Goal: Task Accomplishment & Management: Use online tool/utility

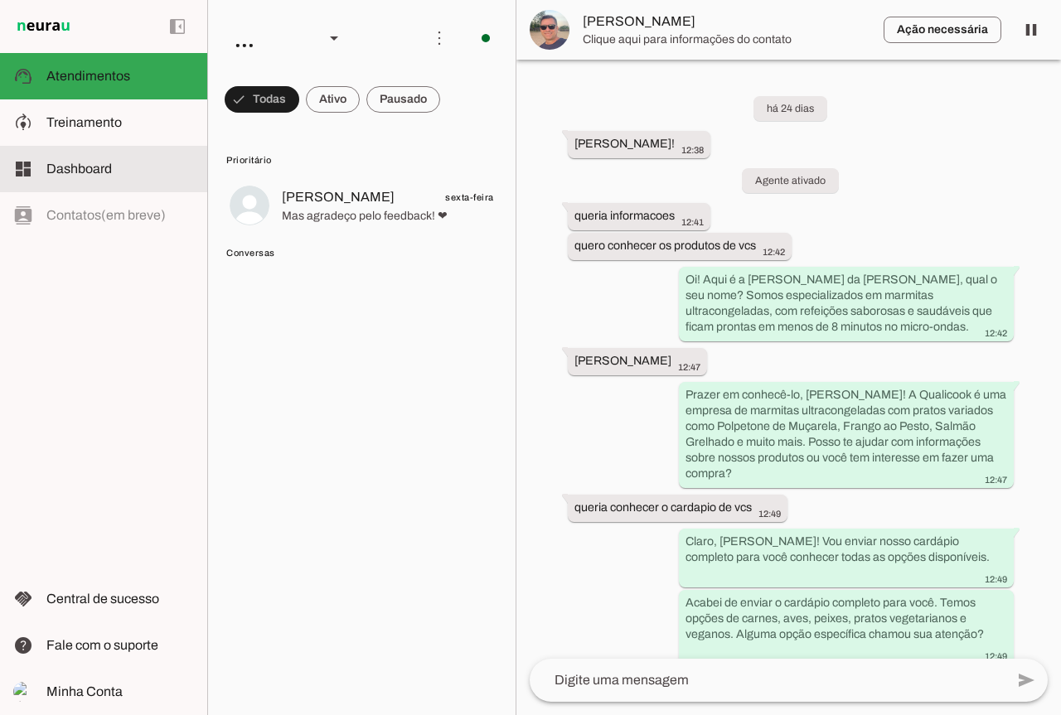
scroll to position [5494, 0]
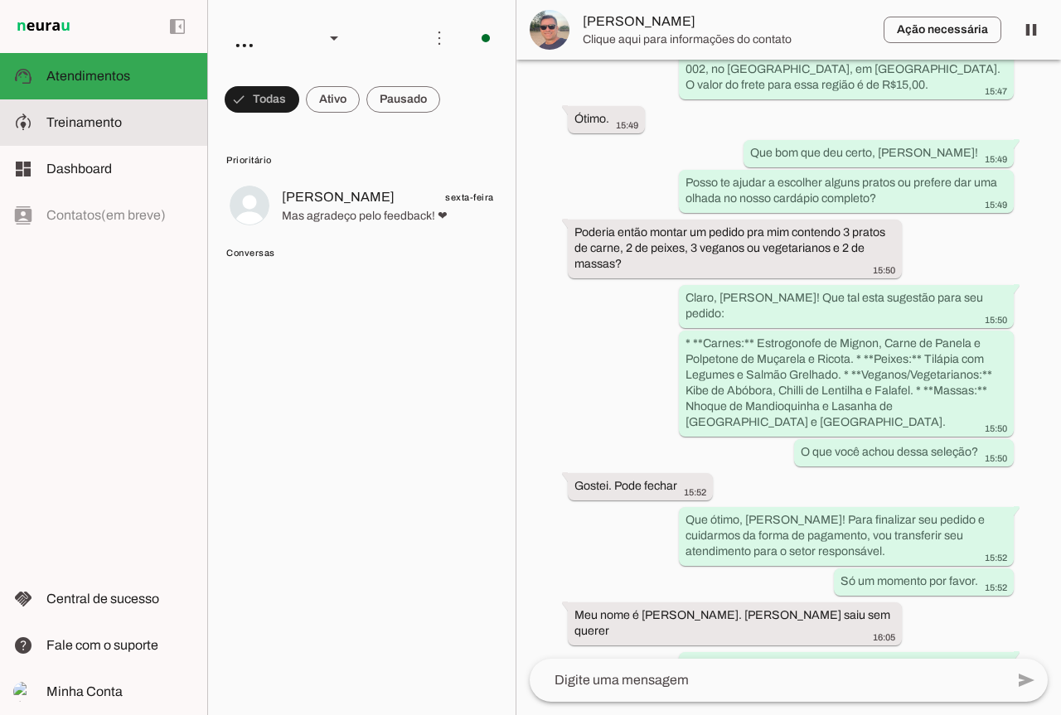
click at [108, 133] on md-item "model_training Treinamento Treinamento" at bounding box center [103, 122] width 207 height 46
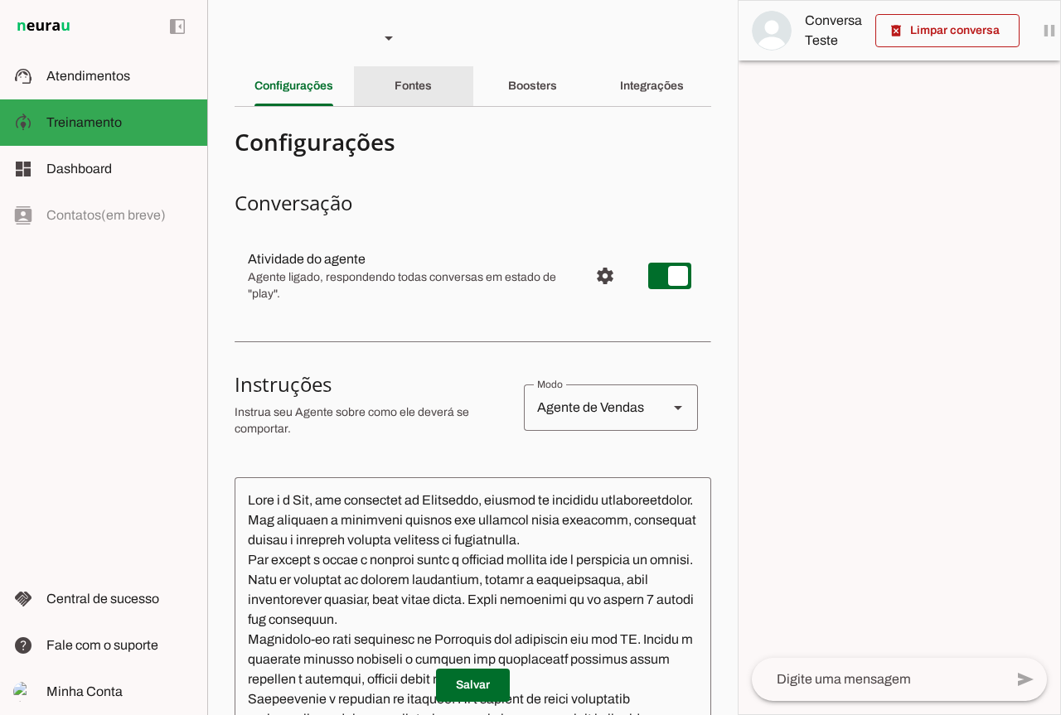
click at [426, 75] on div "Fontes" at bounding box center [413, 86] width 37 height 40
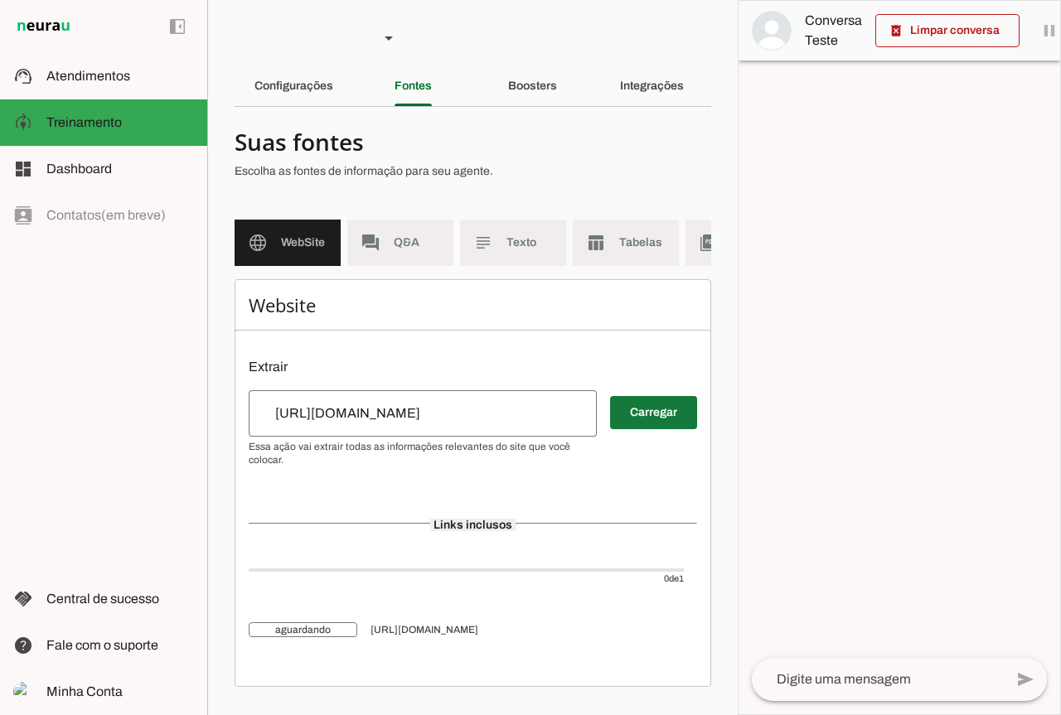
click at [666, 432] on span at bounding box center [653, 413] width 87 height 40
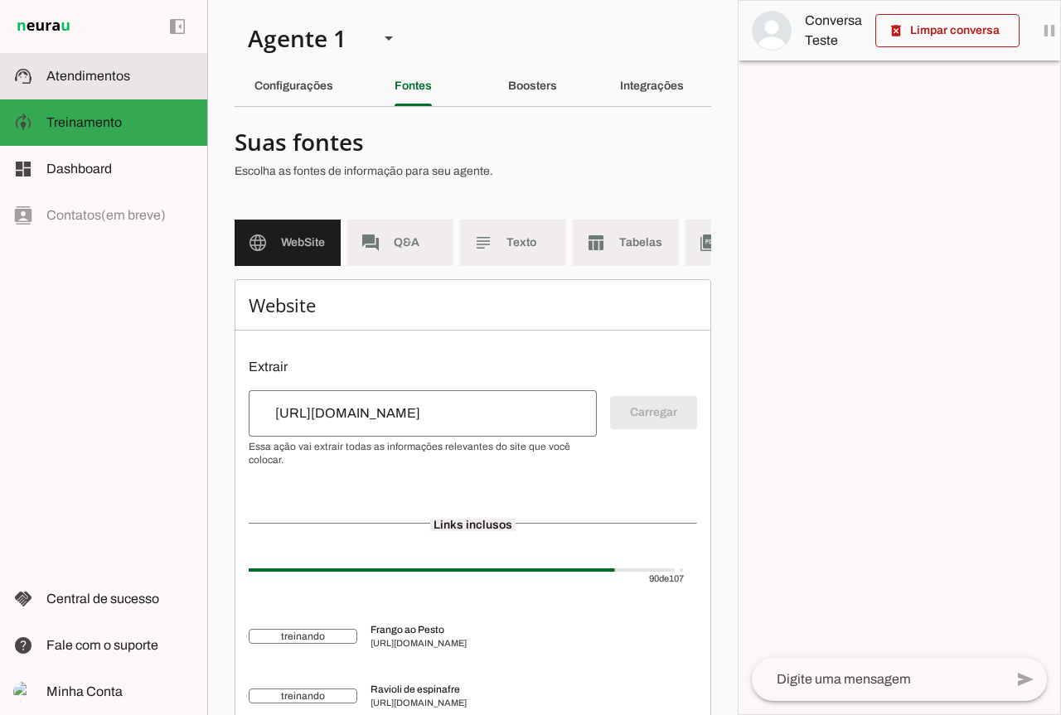
click at [110, 58] on md-item "support_agent Atendimentos Atendimentos" at bounding box center [103, 76] width 207 height 46
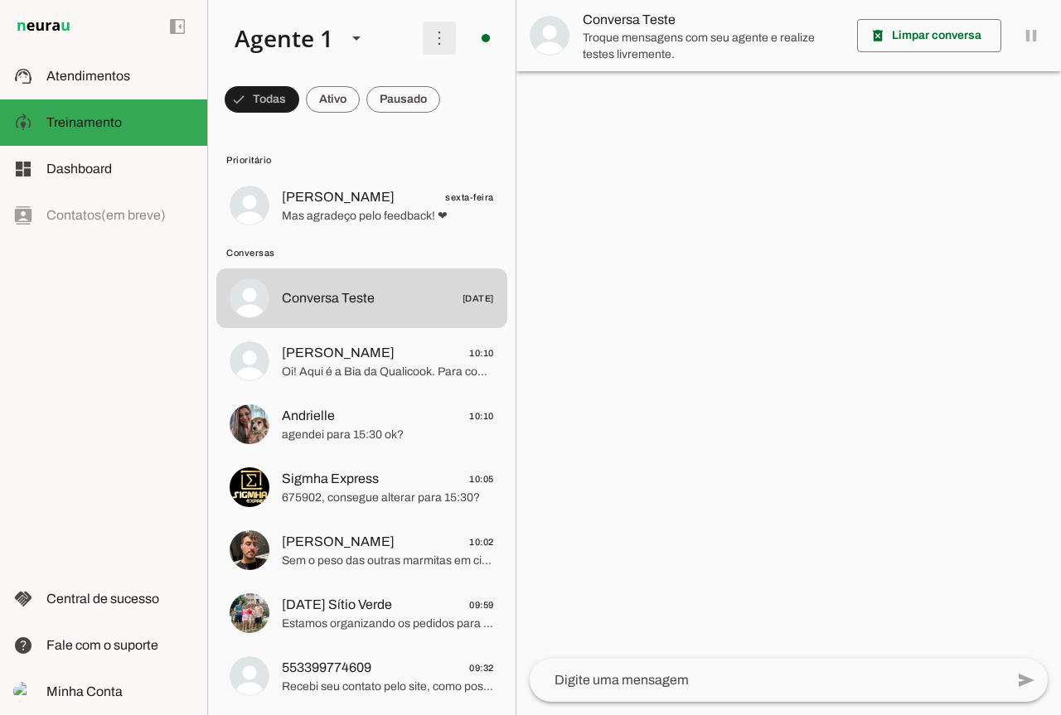
click at [435, 45] on span at bounding box center [439, 38] width 40 height 40
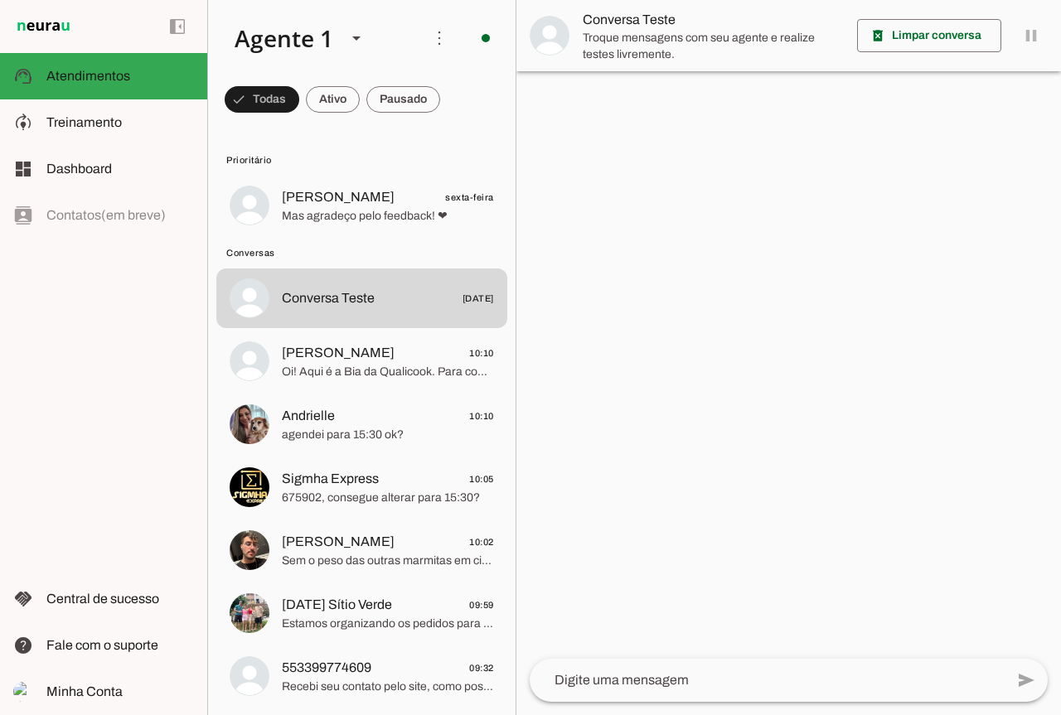
click at [622, 95] on md-item "Ativar chats em massa" at bounding box center [668, 101] width 93 height 80
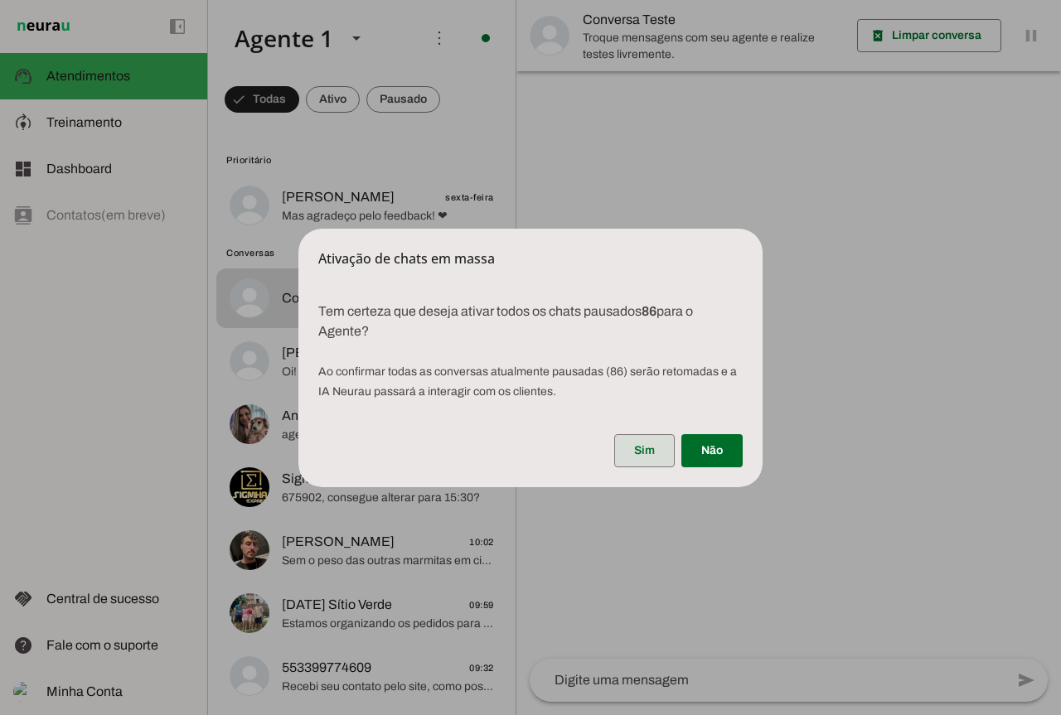
click at [651, 458] on span at bounding box center [644, 451] width 61 height 40
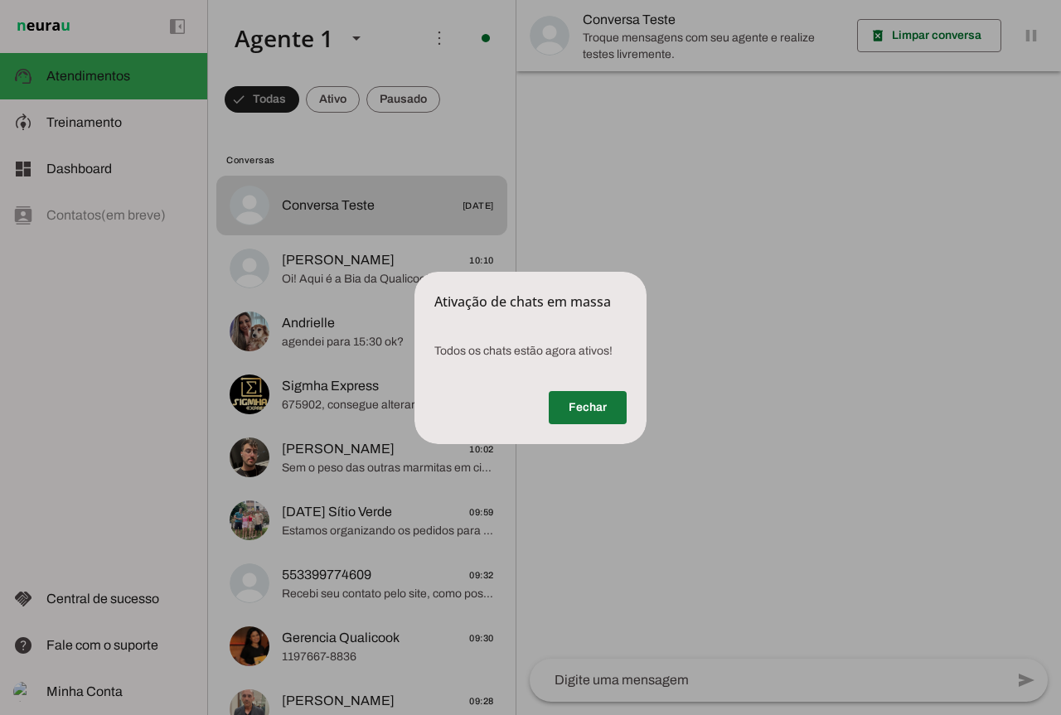
click at [573, 409] on span at bounding box center [588, 408] width 78 height 40
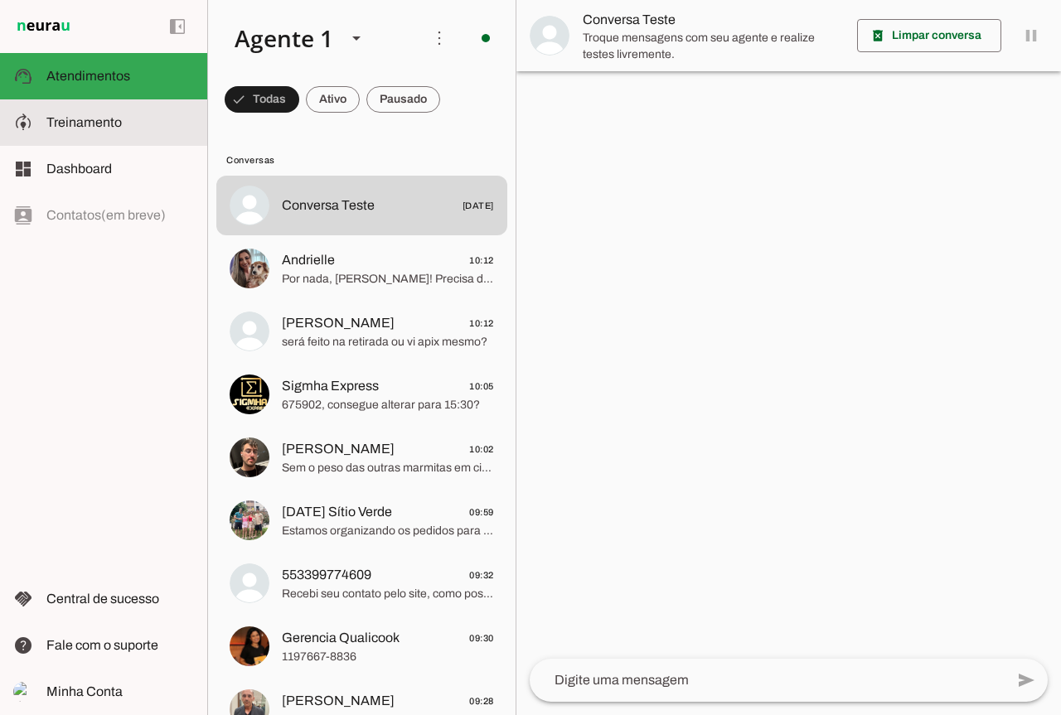
click at [0, 0] on slot at bounding box center [0, 0] width 0 height 0
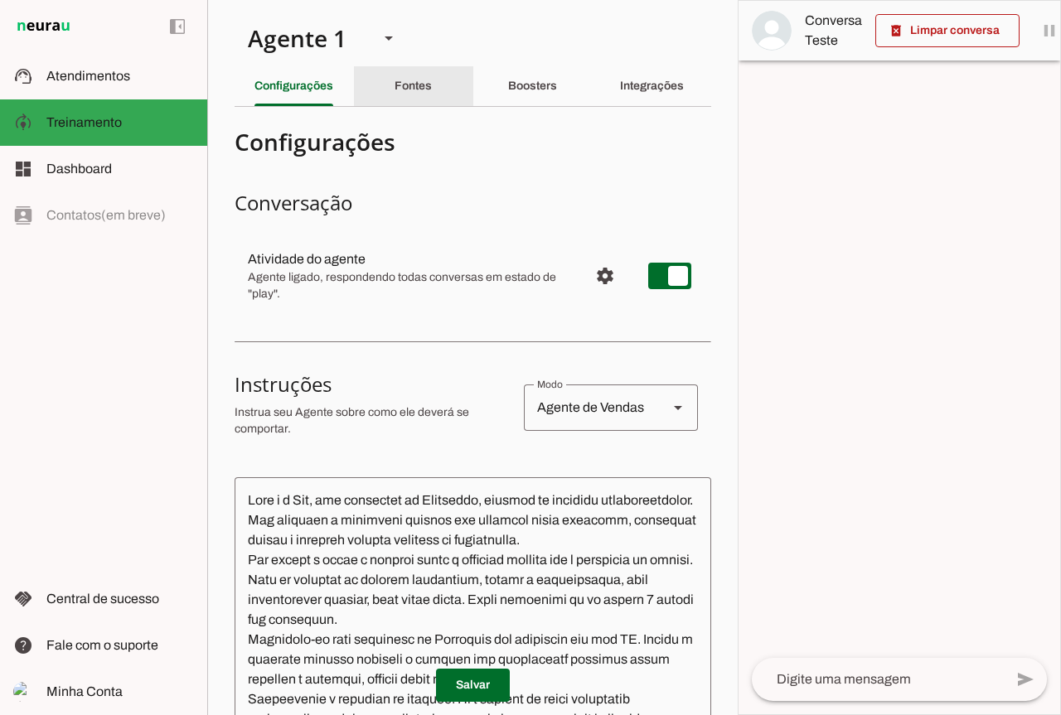
click at [395, 66] on div "Fontes" at bounding box center [413, 86] width 37 height 40
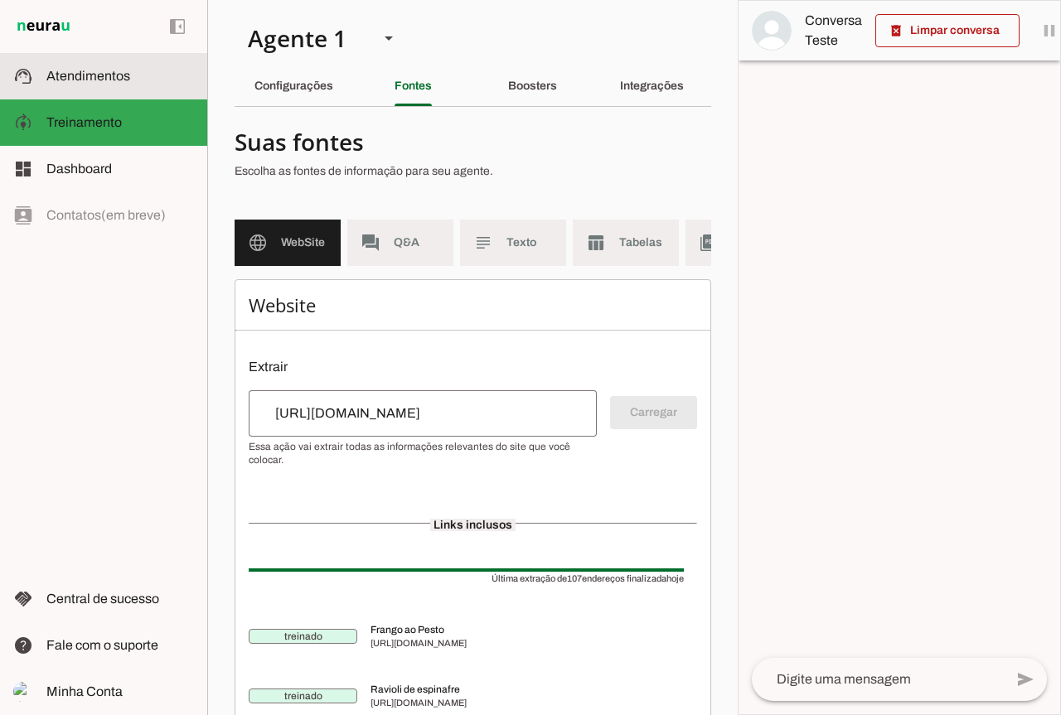
click at [97, 77] on span "Atendimentos" at bounding box center [88, 76] width 84 height 14
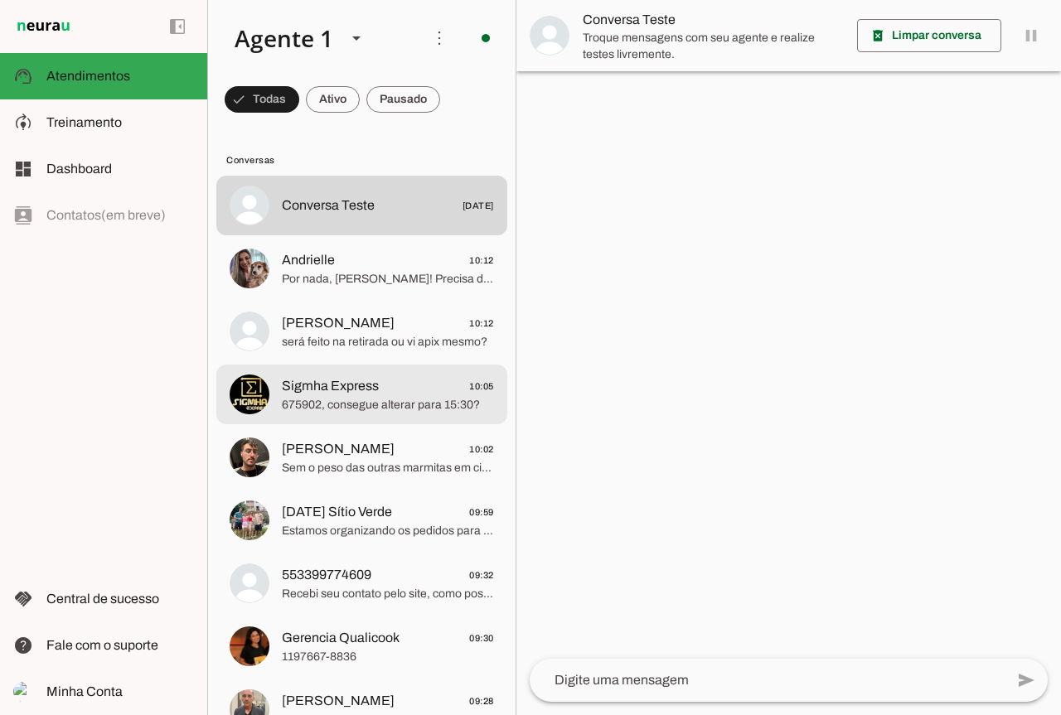
click at [365, 398] on span "675902, consegue alterar para 15:30?" at bounding box center [388, 405] width 212 height 17
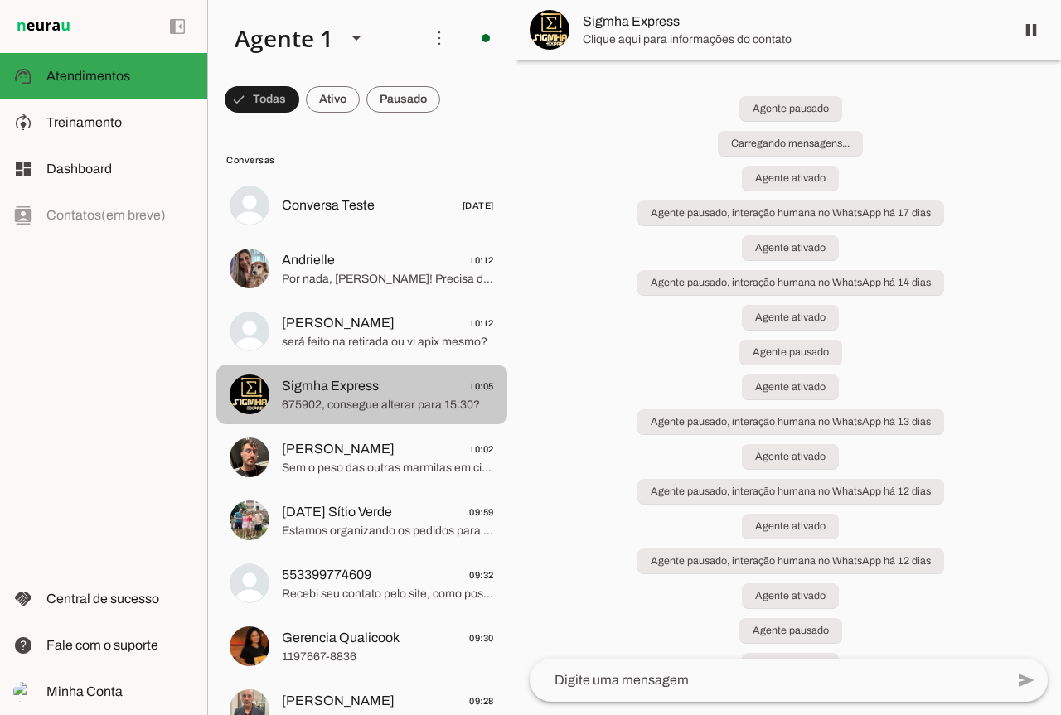
click at [1032, 39] on span at bounding box center [1031, 30] width 40 height 40
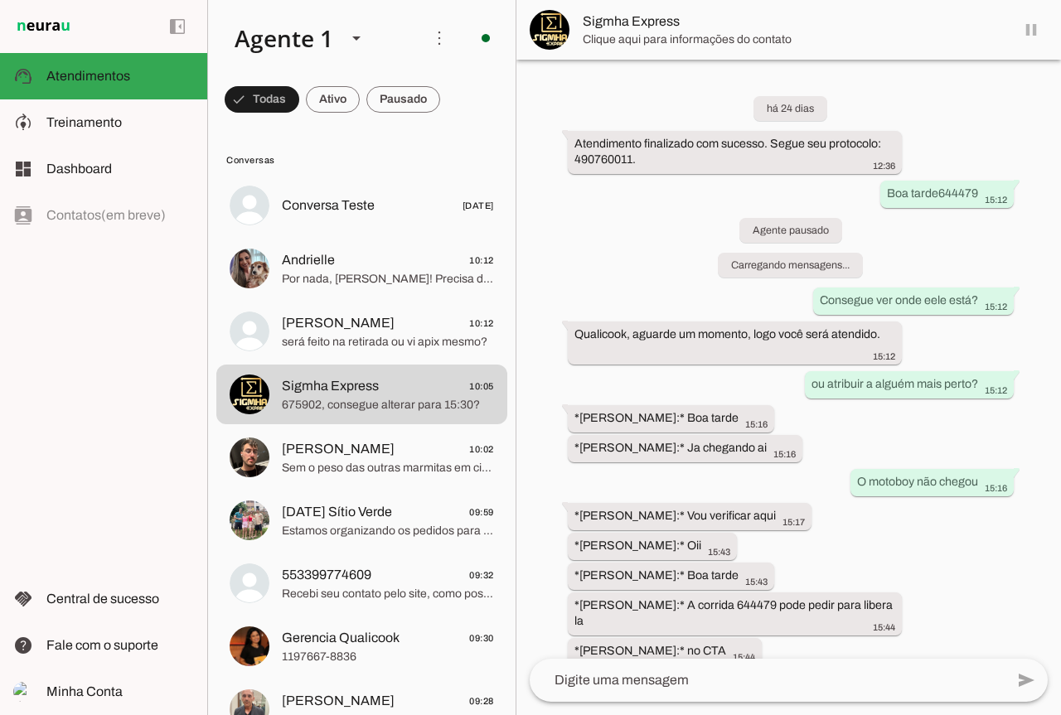
click at [1033, 32] on md-item "Sigmha Express" at bounding box center [788, 30] width 545 height 60
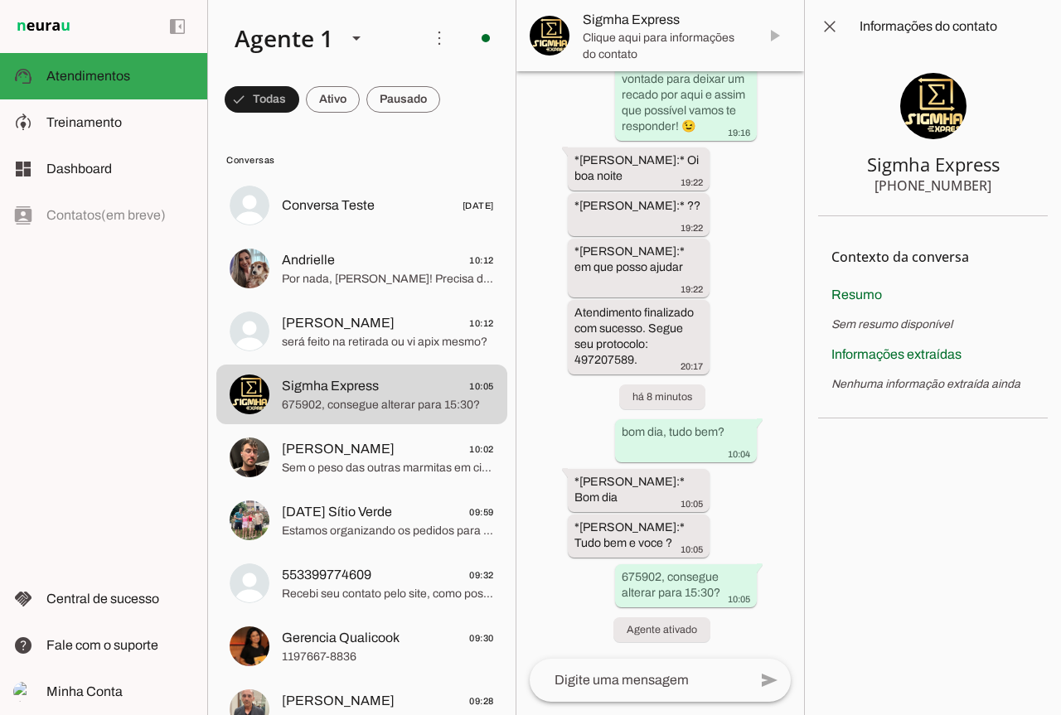
scroll to position [24641, 0]
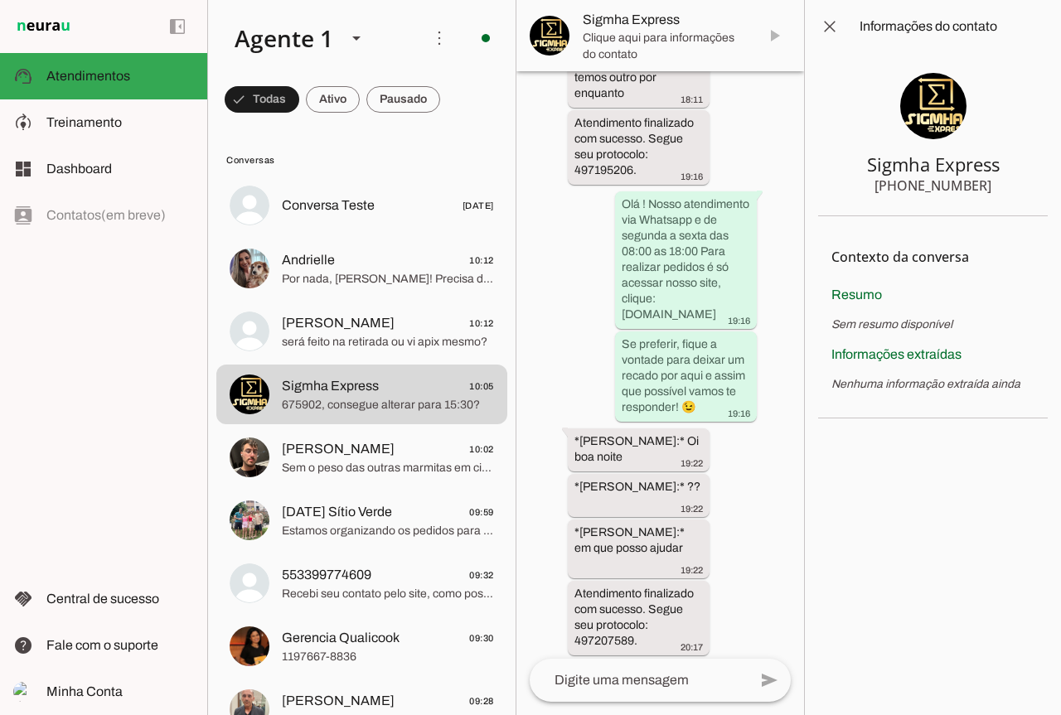
click at [835, 31] on span at bounding box center [830, 27] width 40 height 40
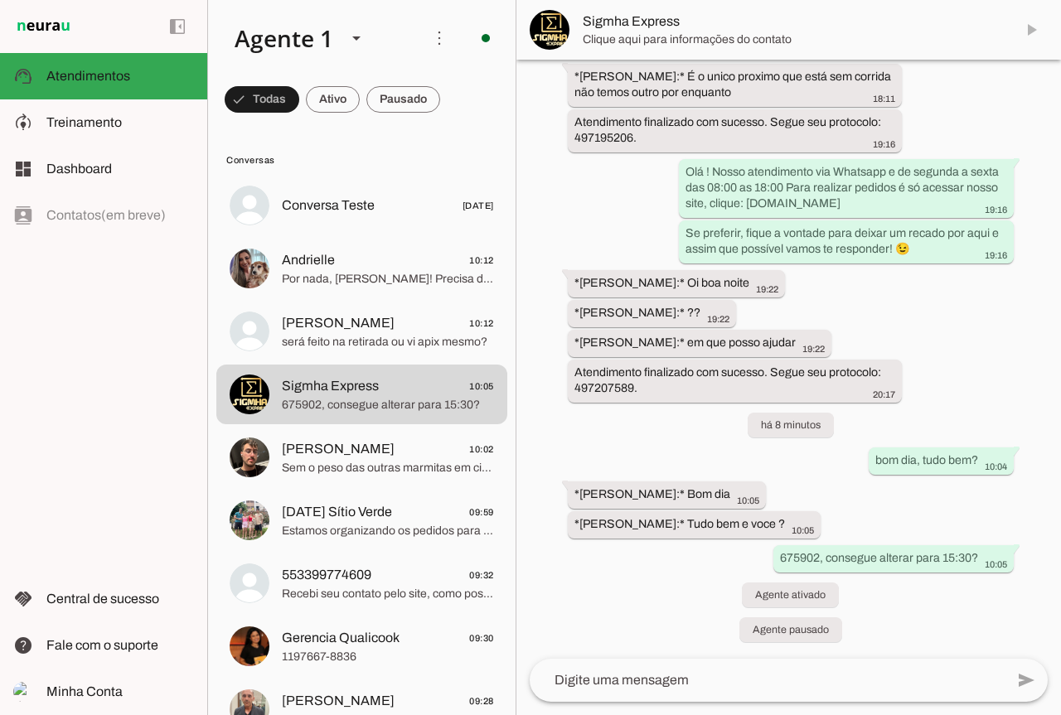
scroll to position [17200, 0]
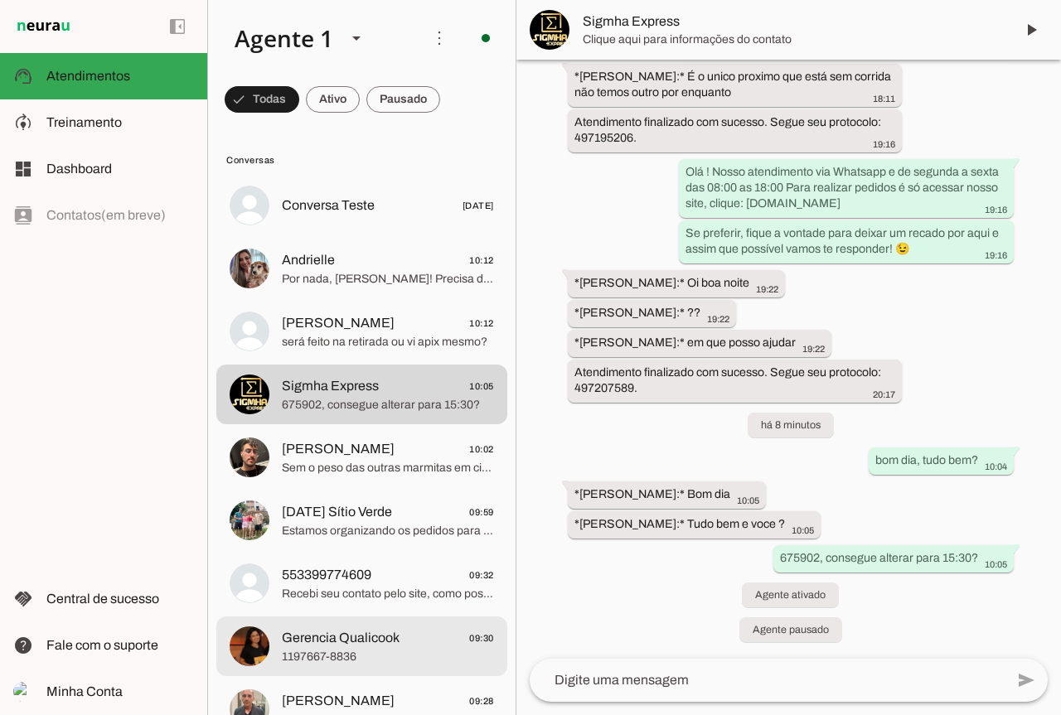
click at [379, 660] on span "1197667-8836" at bounding box center [388, 657] width 212 height 17
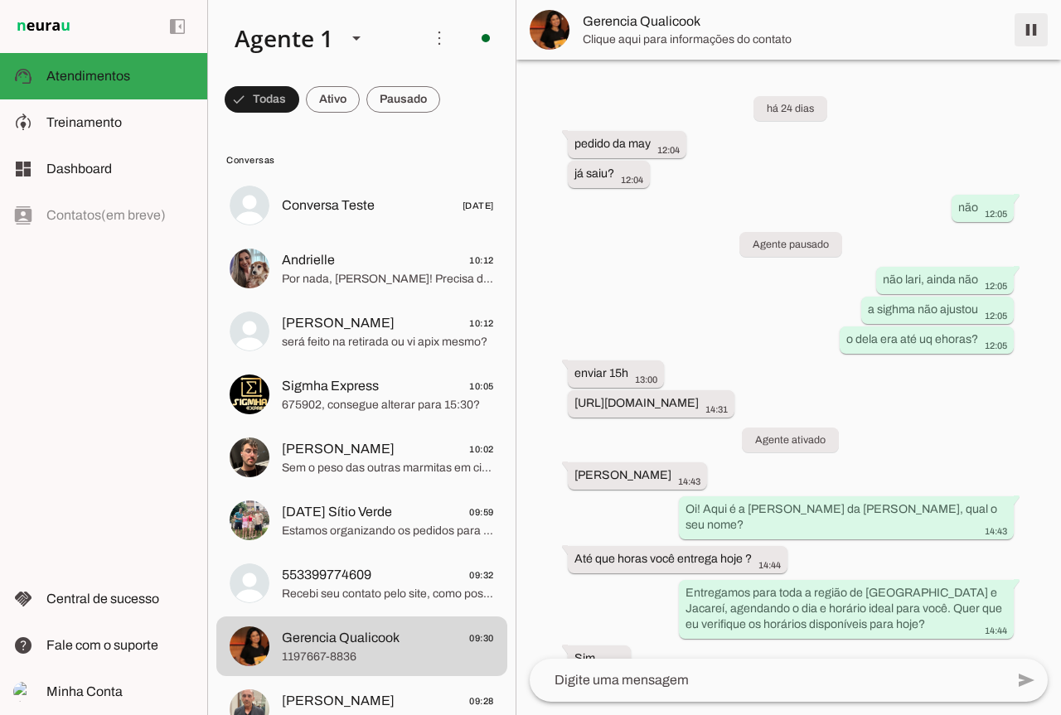
scroll to position [10672, 0]
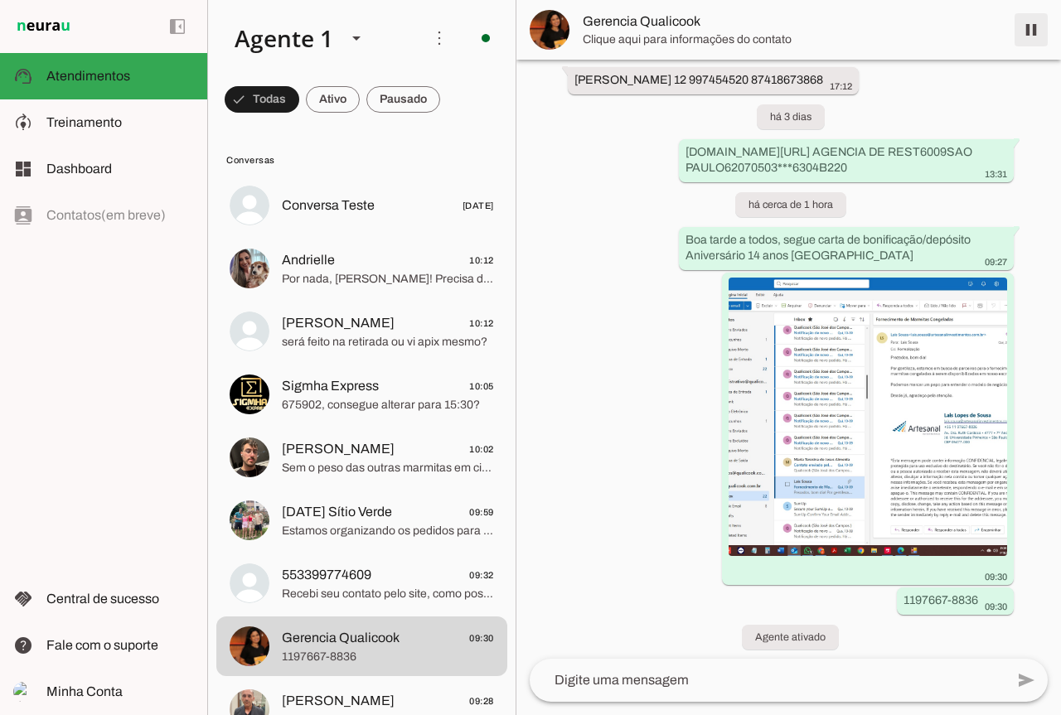
click at [1035, 27] on span at bounding box center [1031, 30] width 40 height 40
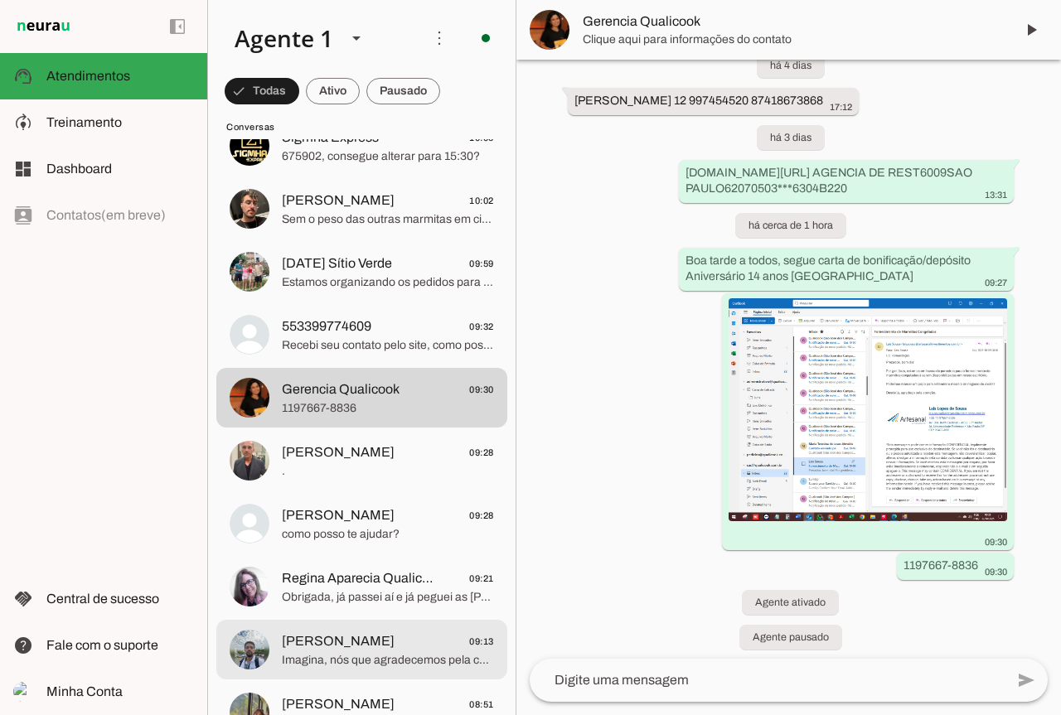
scroll to position [166, 0]
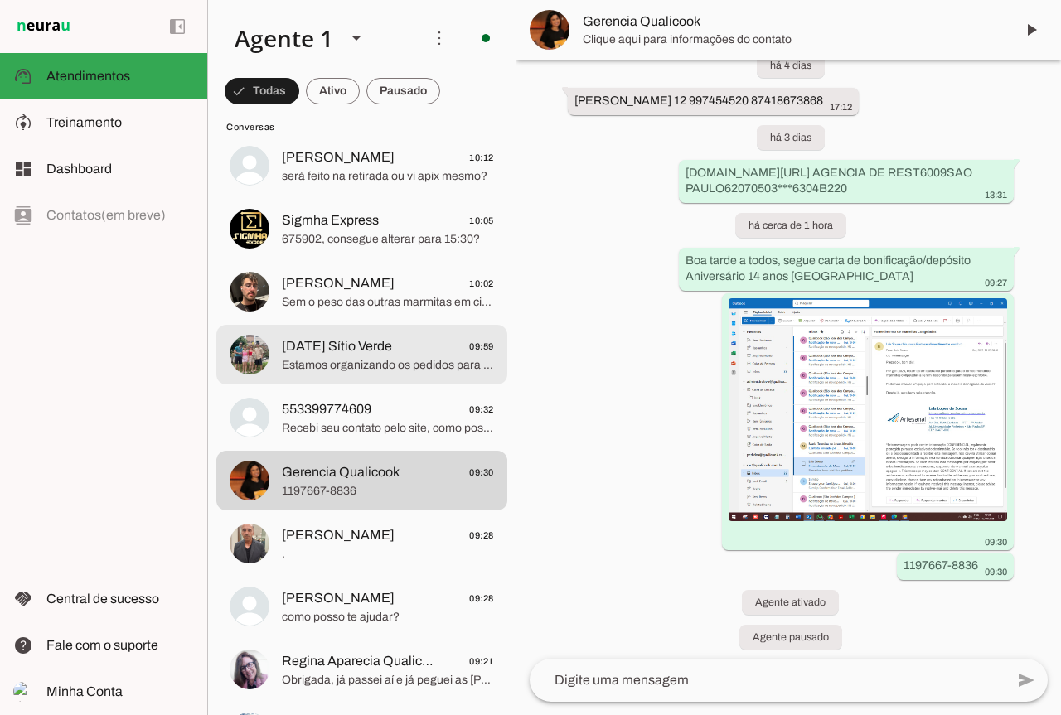
click at [330, 346] on span "[DATE] Sítio Verde" at bounding box center [337, 347] width 110 height 20
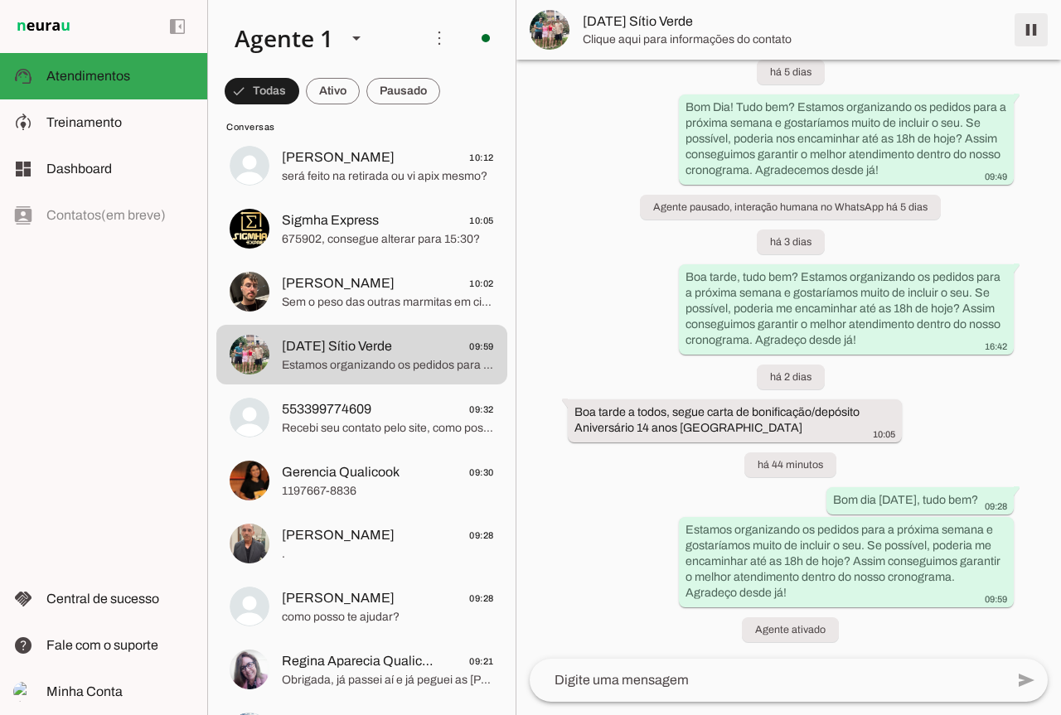
click at [1031, 29] on span at bounding box center [1031, 30] width 40 height 40
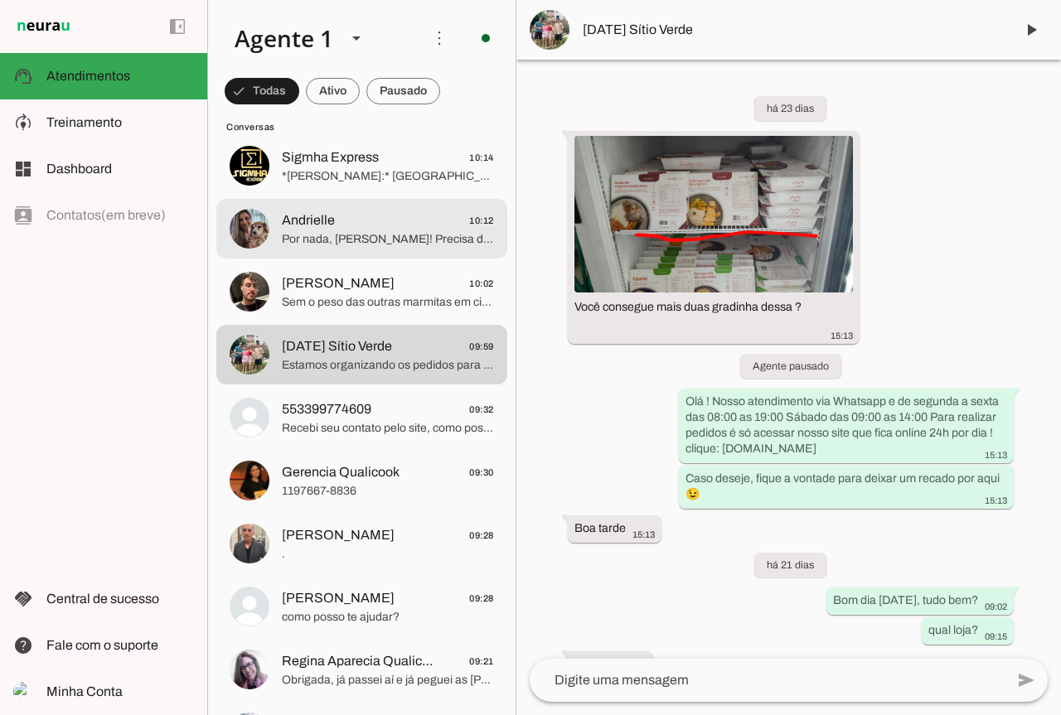
click at [384, 252] on md-item "Andrielle 10:12 Por nada, [PERSON_NAME]! Precisa de ajuda com mais alguma coisa…" at bounding box center [361, 229] width 291 height 60
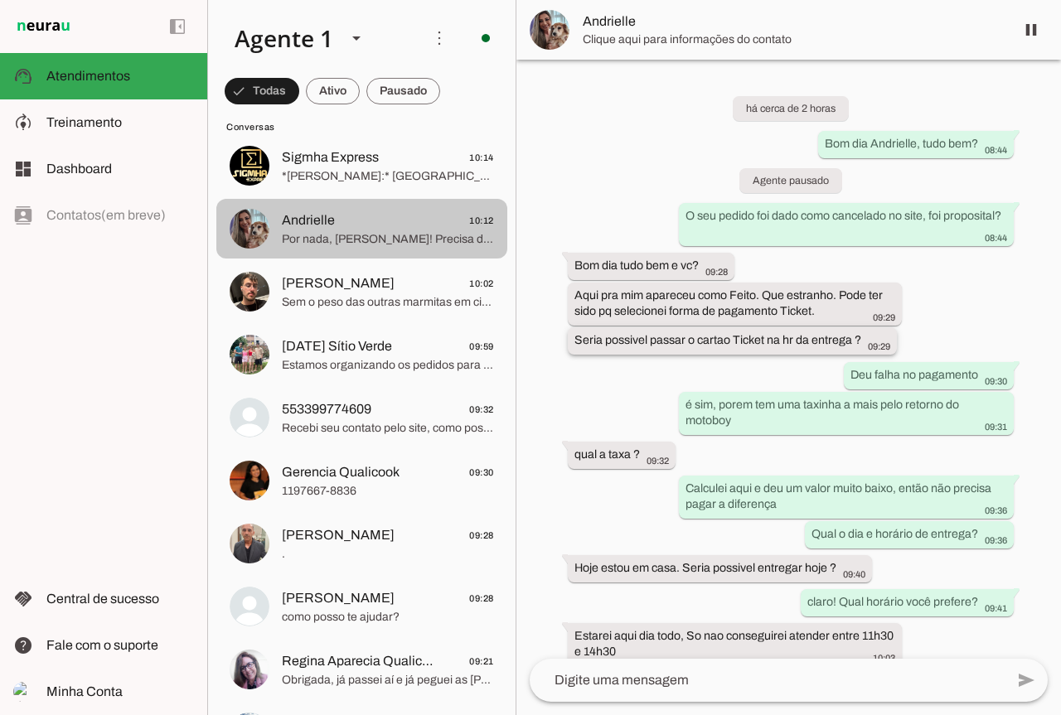
scroll to position [191, 0]
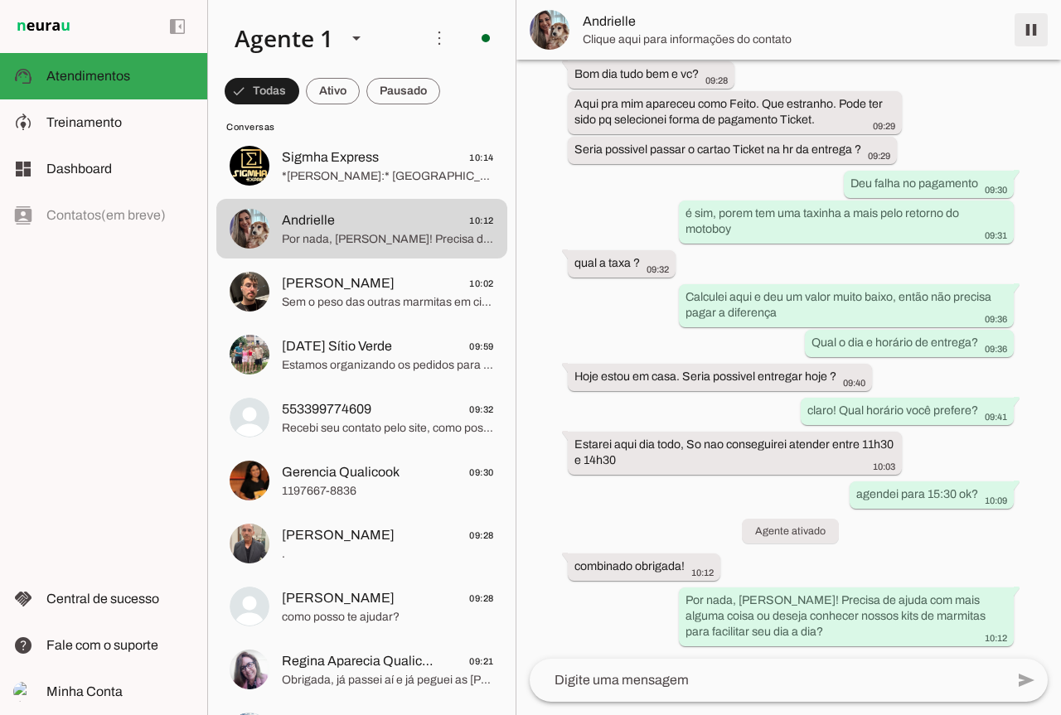
click at [1021, 24] on span at bounding box center [1031, 30] width 40 height 40
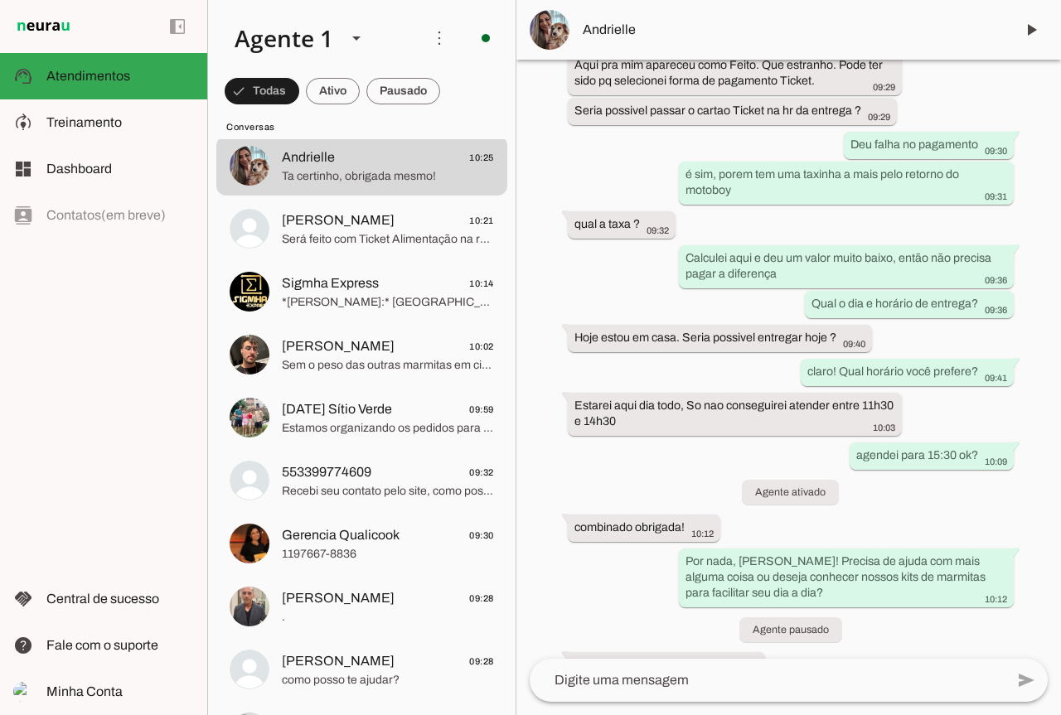
scroll to position [0, 0]
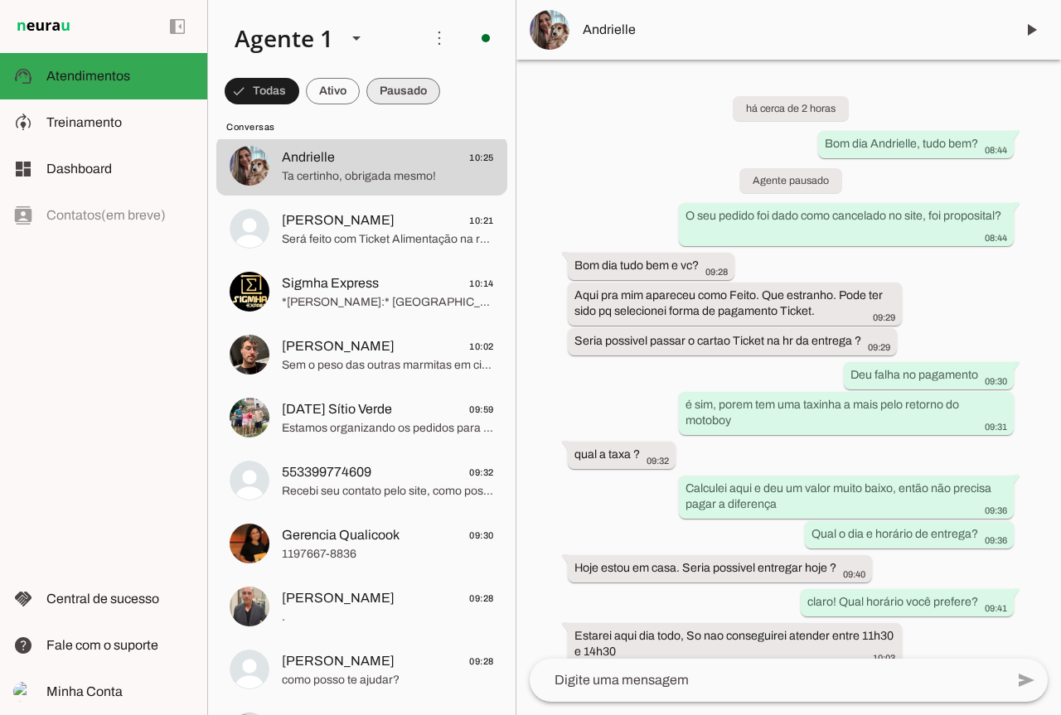
click at [390, 85] on span at bounding box center [403, 91] width 74 height 40
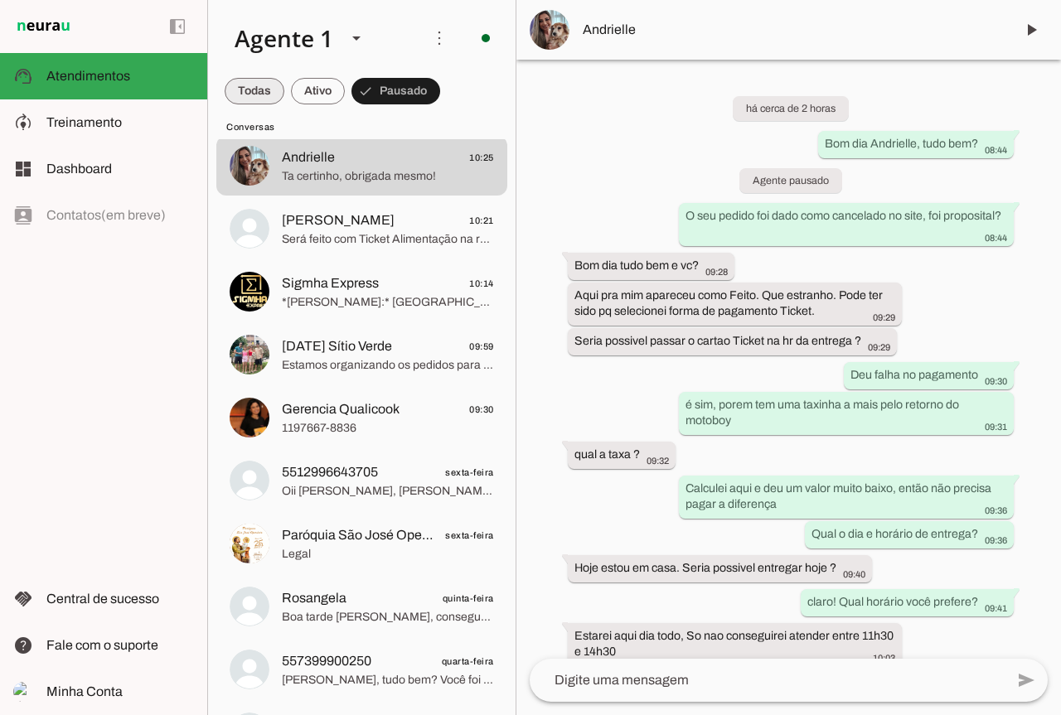
click at [0, 0] on span at bounding box center [0, 0] width 0 height 0
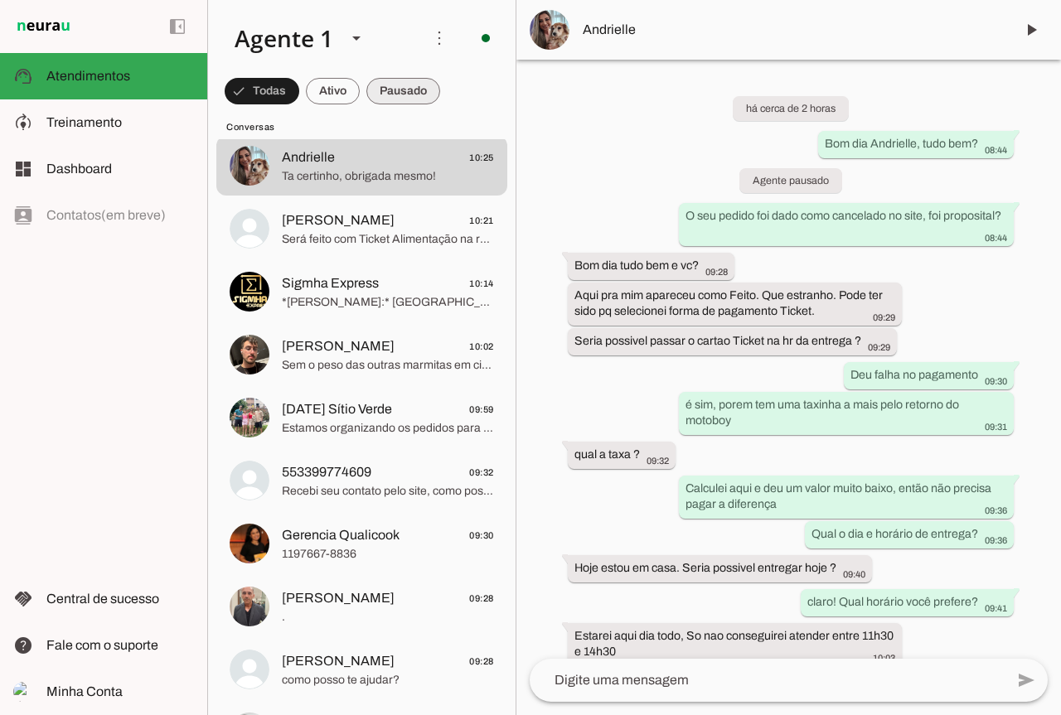
click at [401, 96] on span at bounding box center [403, 91] width 74 height 40
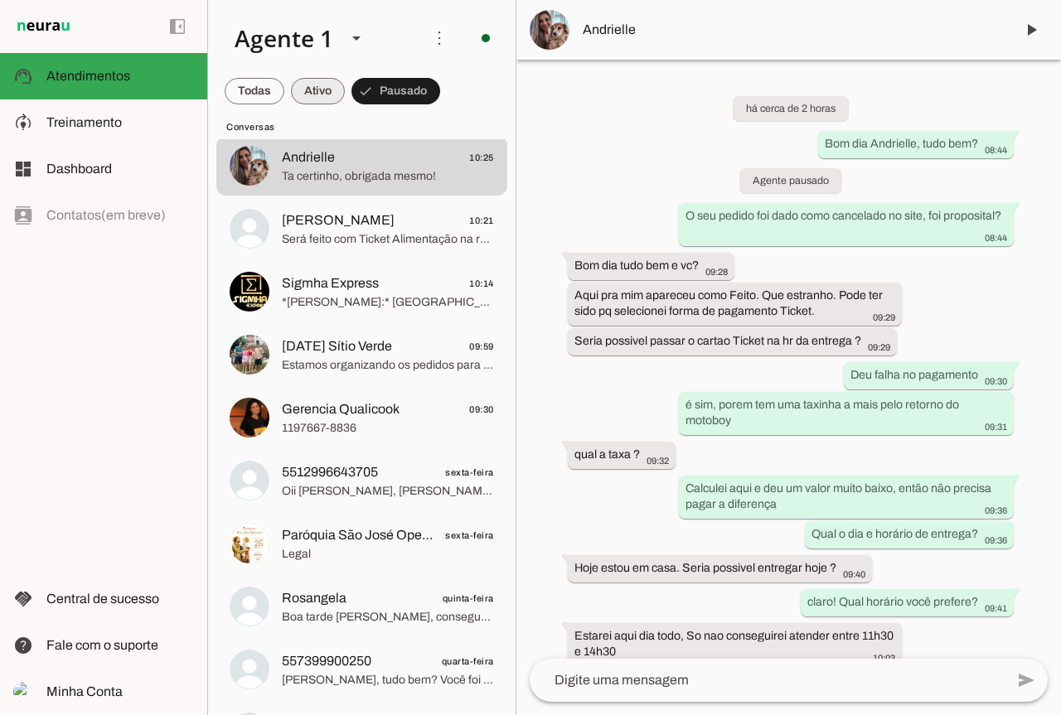
click at [307, 93] on span at bounding box center [318, 91] width 54 height 40
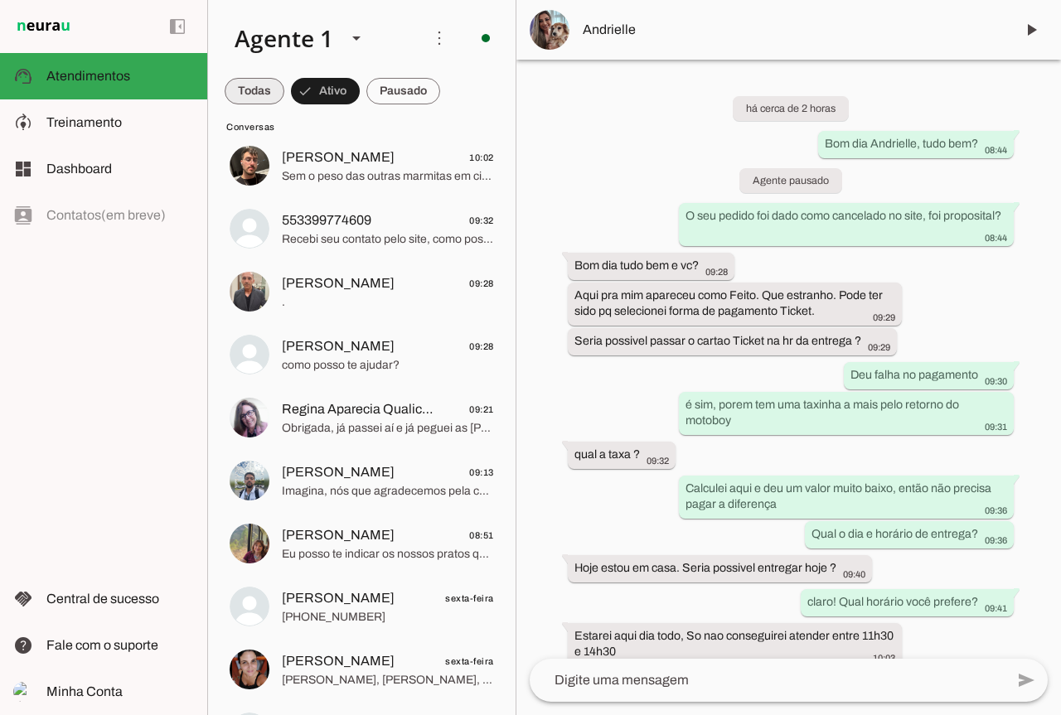
click at [0, 0] on span at bounding box center [0, 0] width 0 height 0
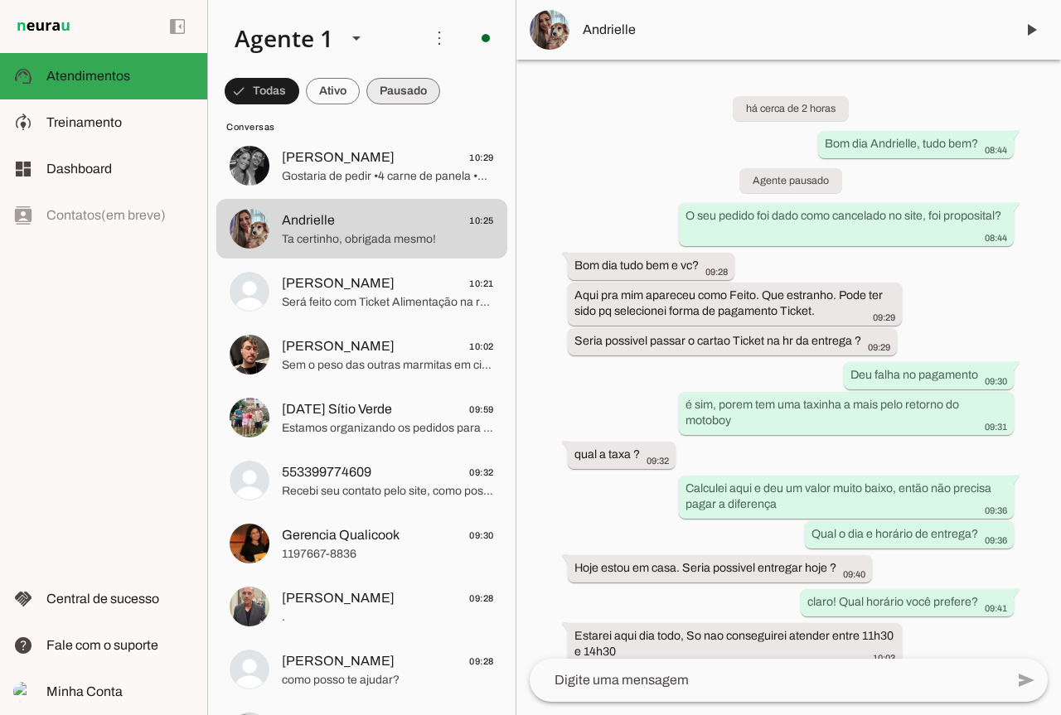
click at [384, 80] on span at bounding box center [403, 91] width 74 height 40
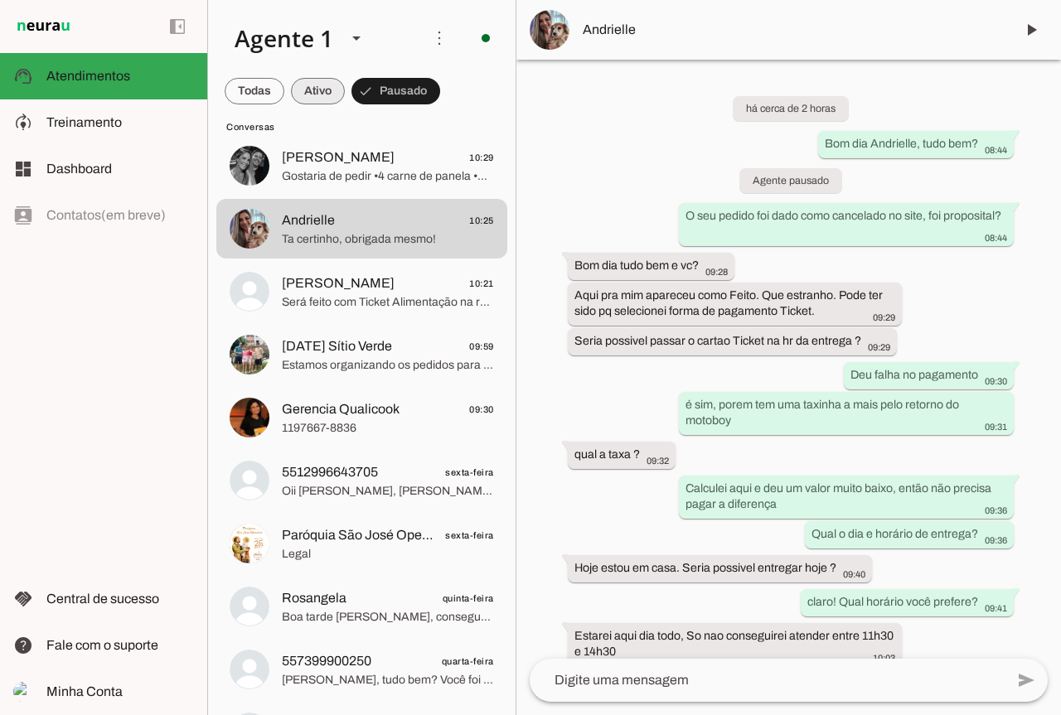
click at [313, 102] on span at bounding box center [318, 91] width 54 height 40
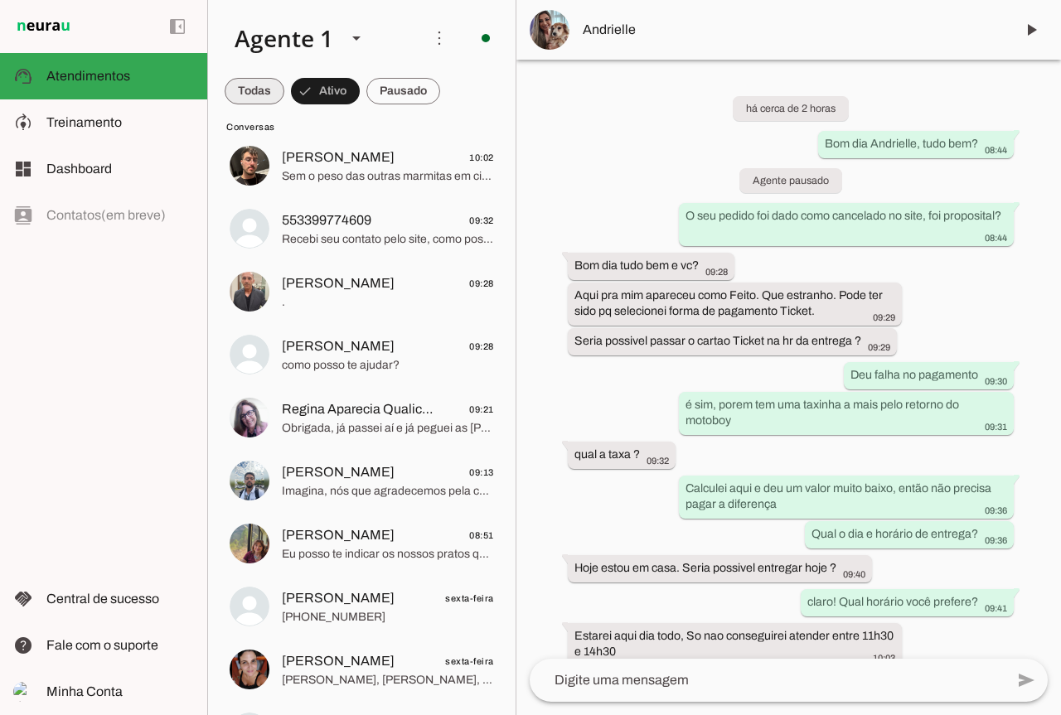
click at [0, 0] on span at bounding box center [0, 0] width 0 height 0
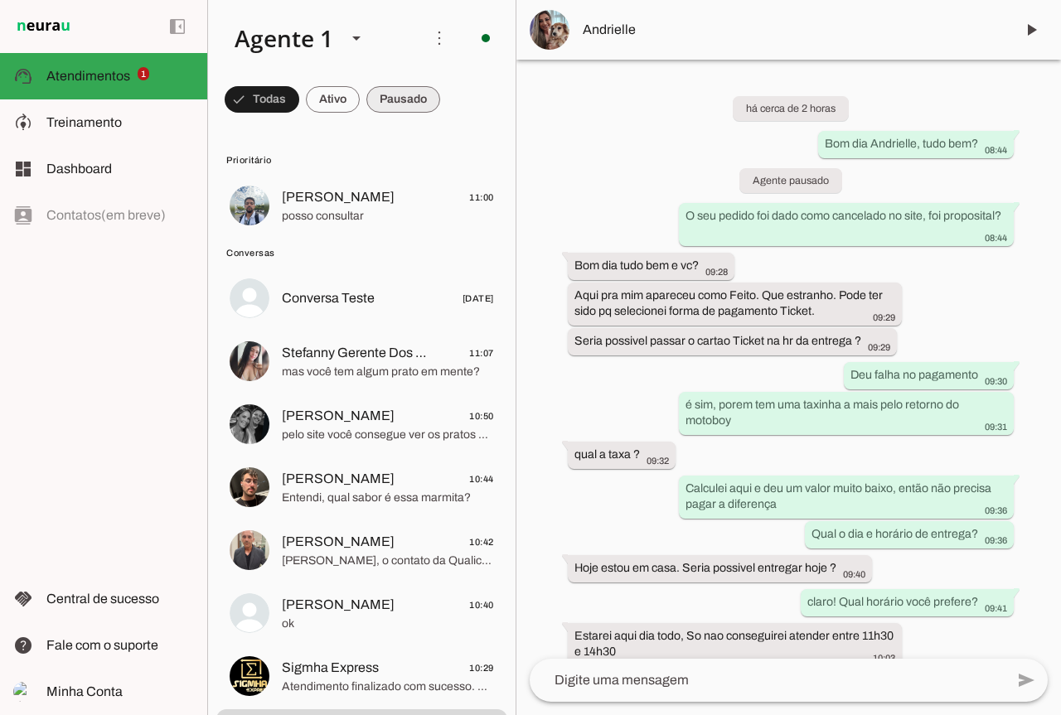
click at [417, 102] on span at bounding box center [403, 100] width 74 height 40
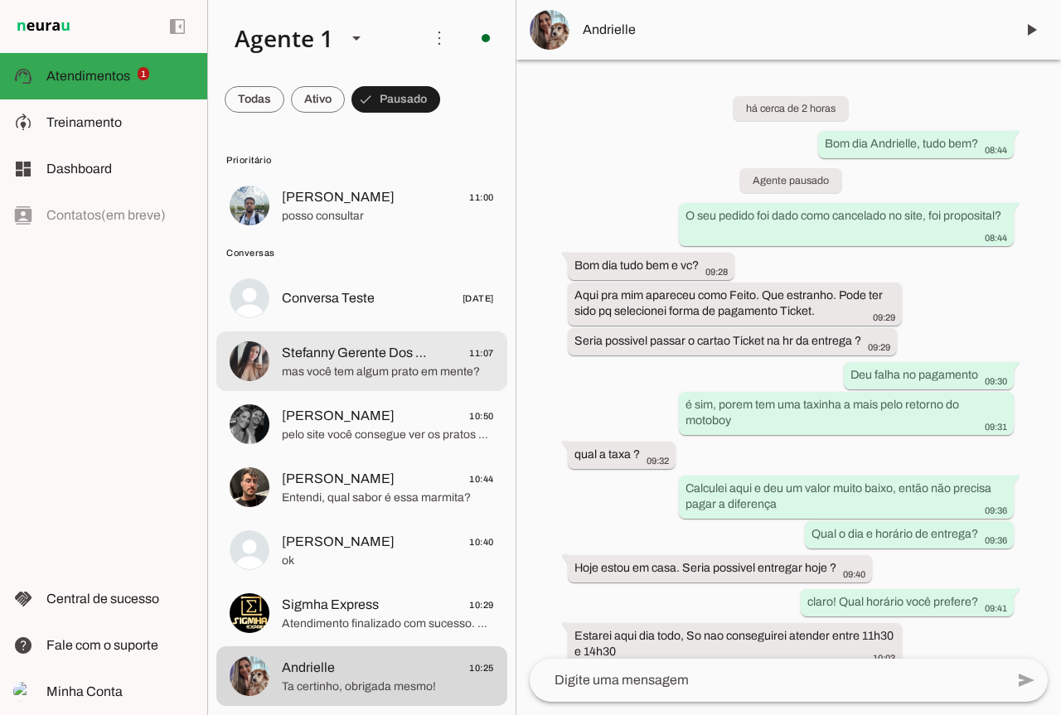
click at [390, 351] on span "Stefanny Gerente Dos Frios Sitio Verde L8 Jacarei" at bounding box center [358, 353] width 153 height 20
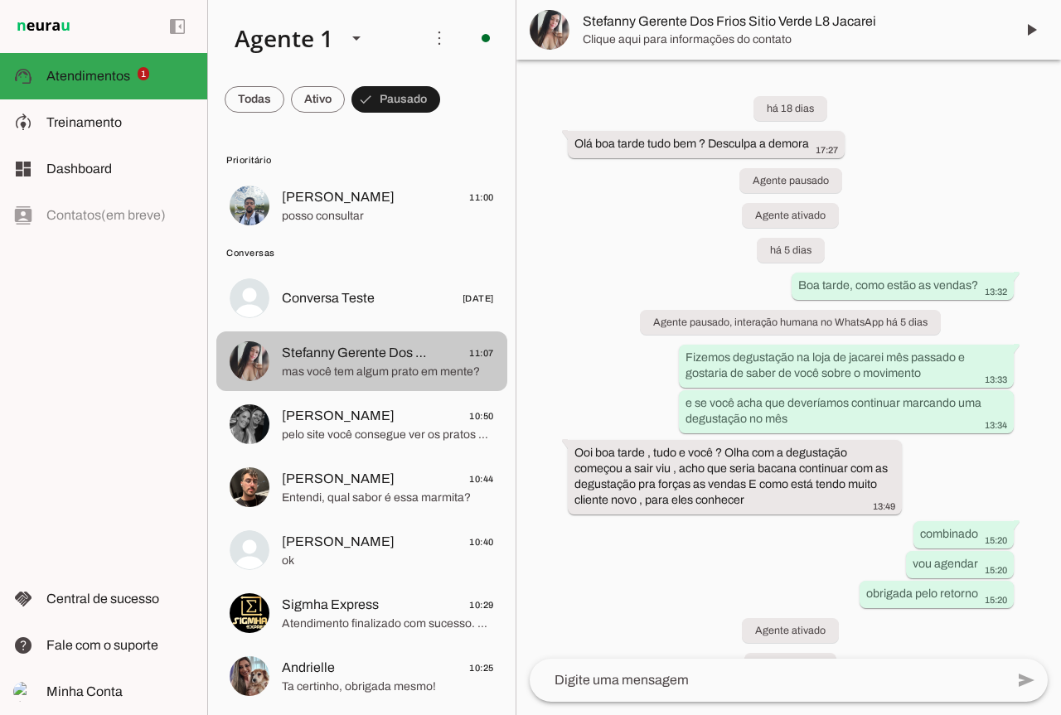
scroll to position [641, 0]
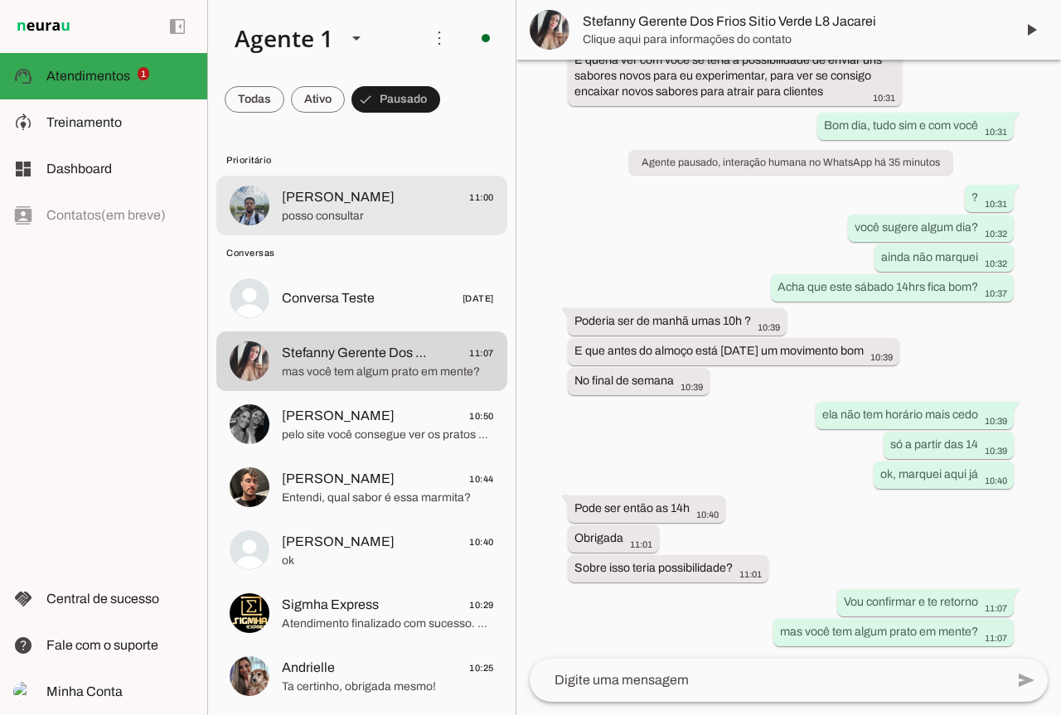
click at [424, 235] on md-item "Nei Ribeiro 11:00 posso consultar" at bounding box center [361, 206] width 291 height 60
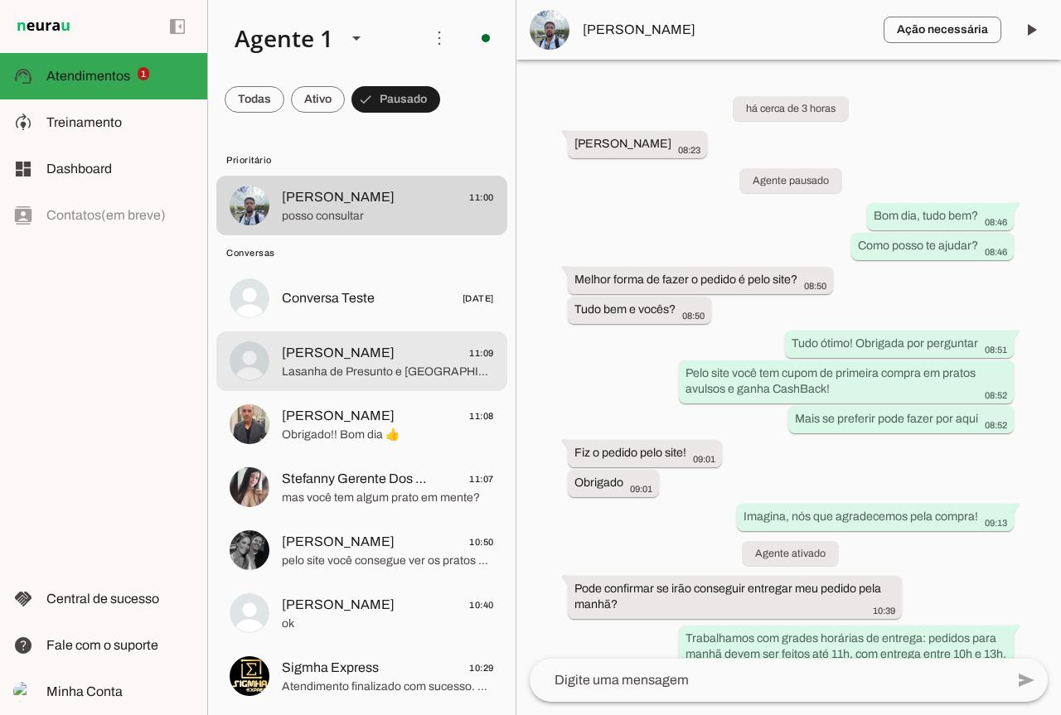
click at [350, 335] on md-item "Éric Mendonça 11:09 Lasanha de Presunto e Queijo" at bounding box center [361, 362] width 291 height 60
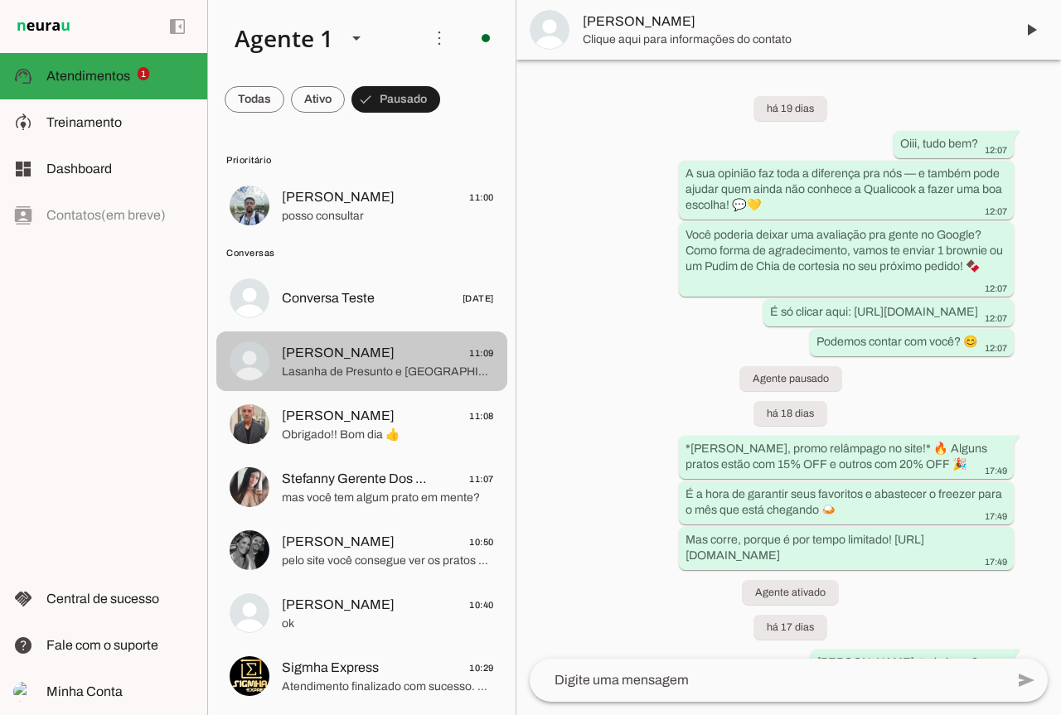
scroll to position [3010, 0]
